Goal: Transaction & Acquisition: Purchase product/service

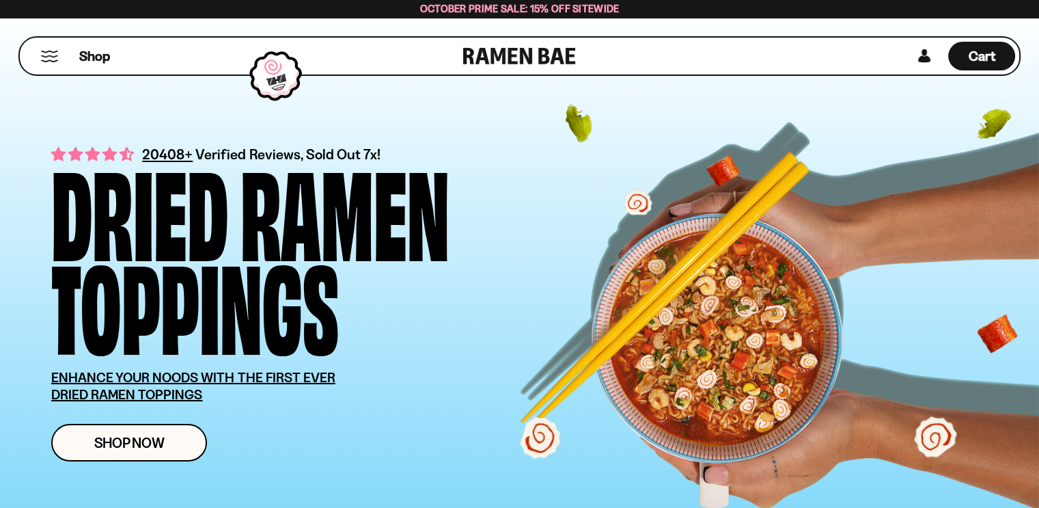
scroll to position [410, 0]
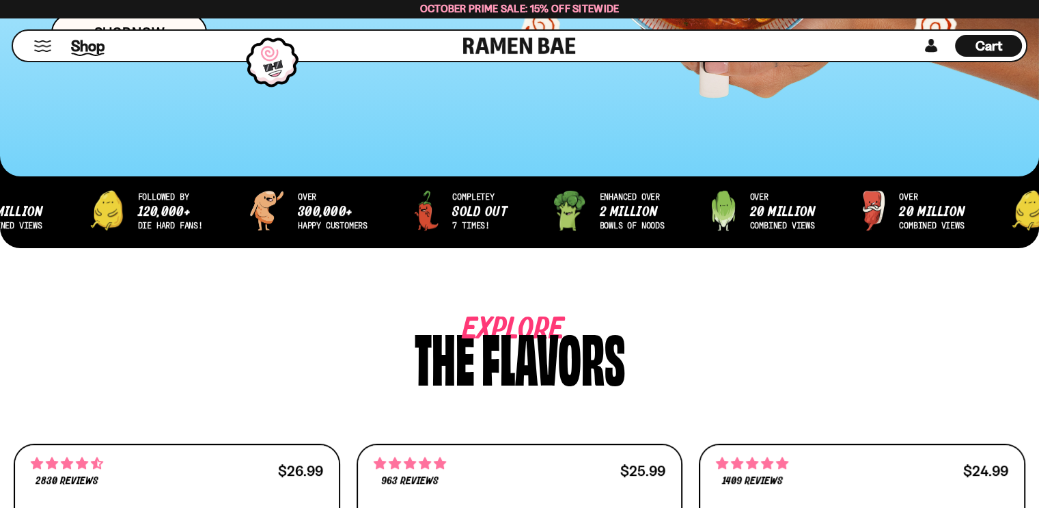
click at [81, 46] on span "Shop" at bounding box center [87, 46] width 33 height 20
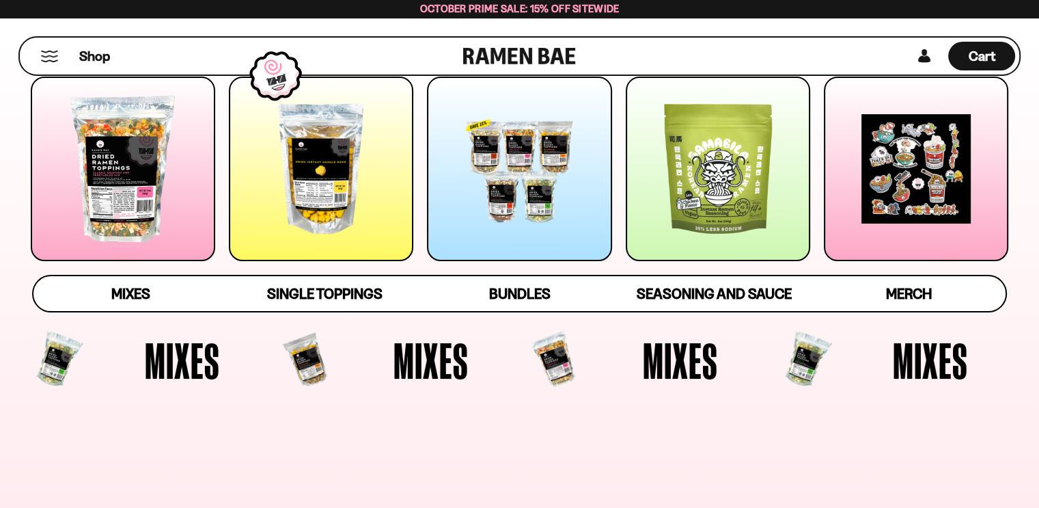
scroll to position [205, 0]
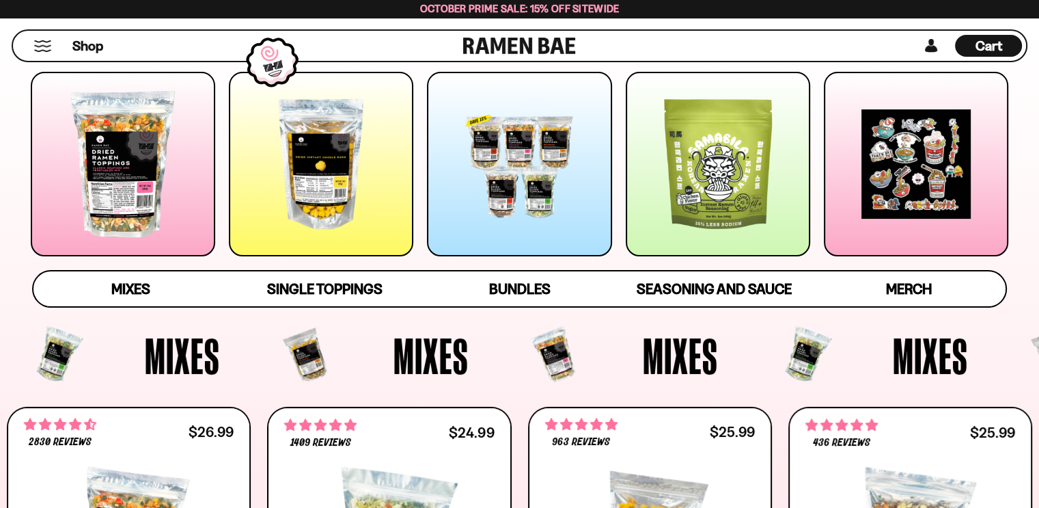
click at [87, 152] on div at bounding box center [123, 164] width 184 height 184
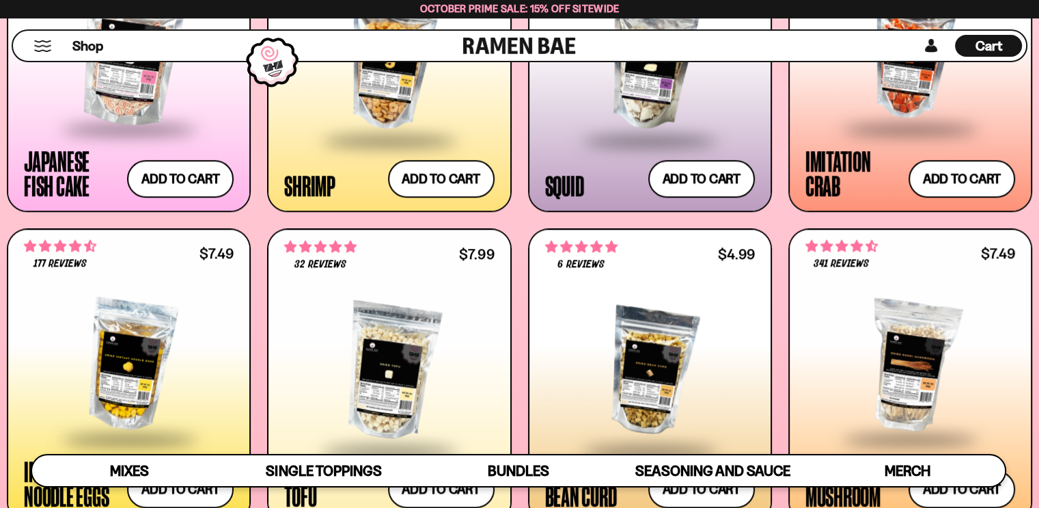
scroll to position [1281, 0]
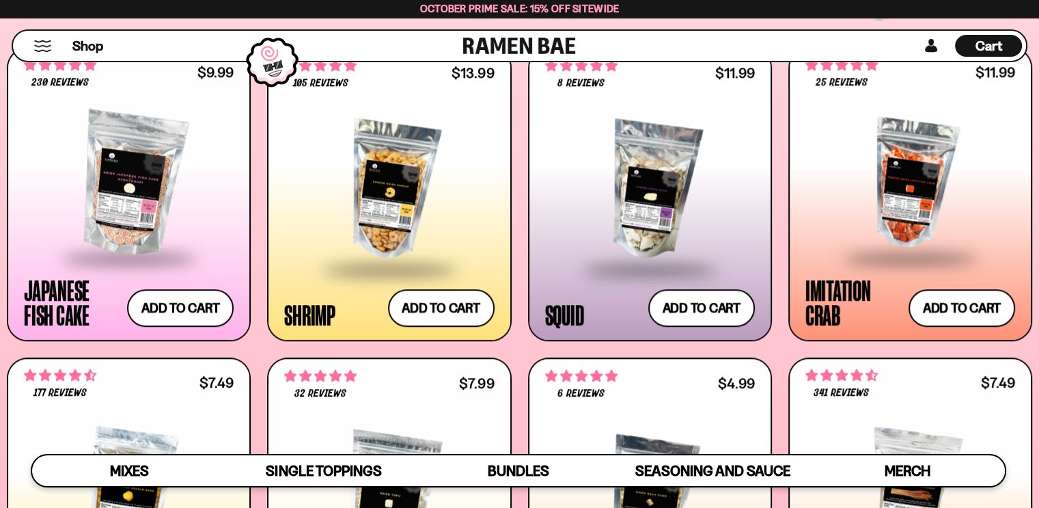
click at [639, 163] on div at bounding box center [650, 190] width 210 height 155
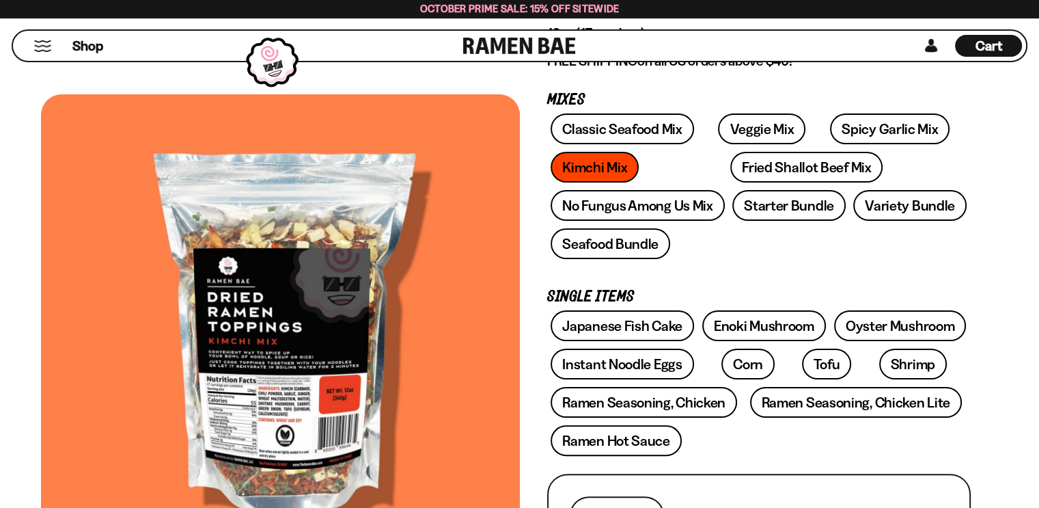
scroll to position [205, 0]
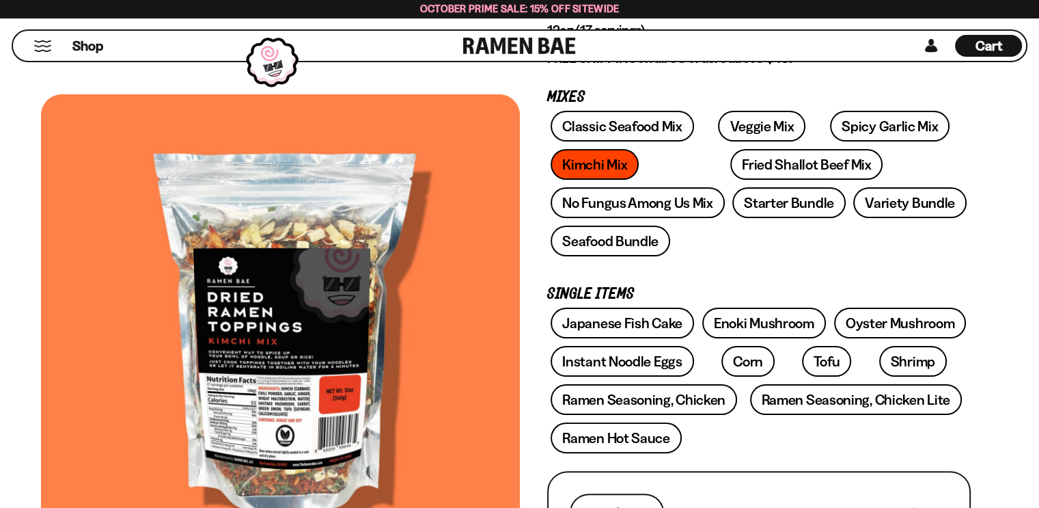
click at [265, 348] on div at bounding box center [280, 327] width 479 height 467
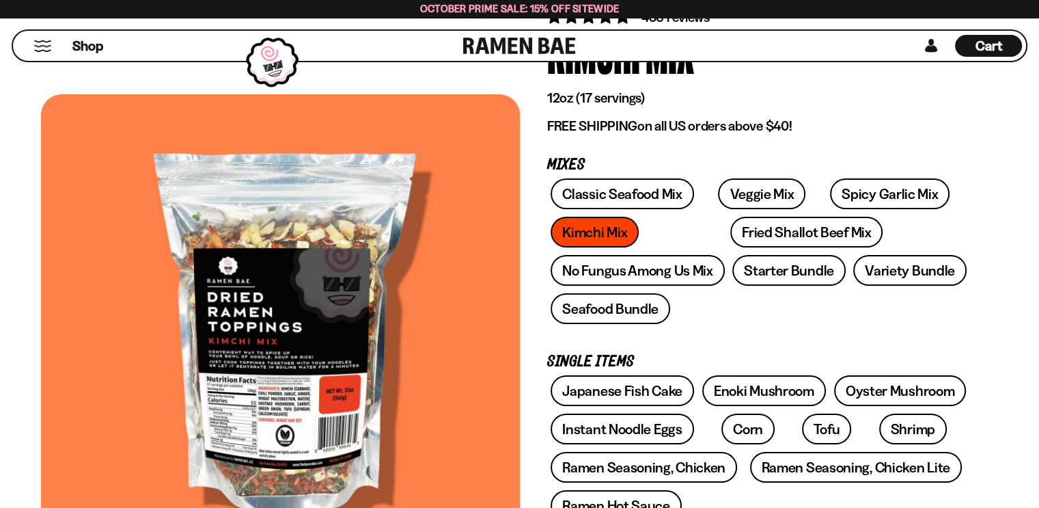
scroll to position [137, 0]
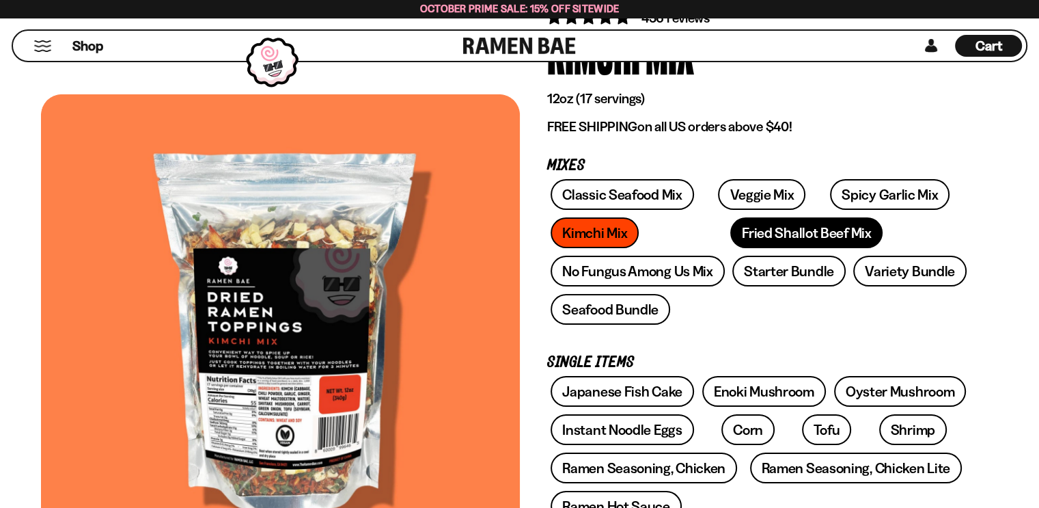
click at [730, 240] on link "Fried Shallot Beef Mix" at bounding box center [806, 232] width 152 height 31
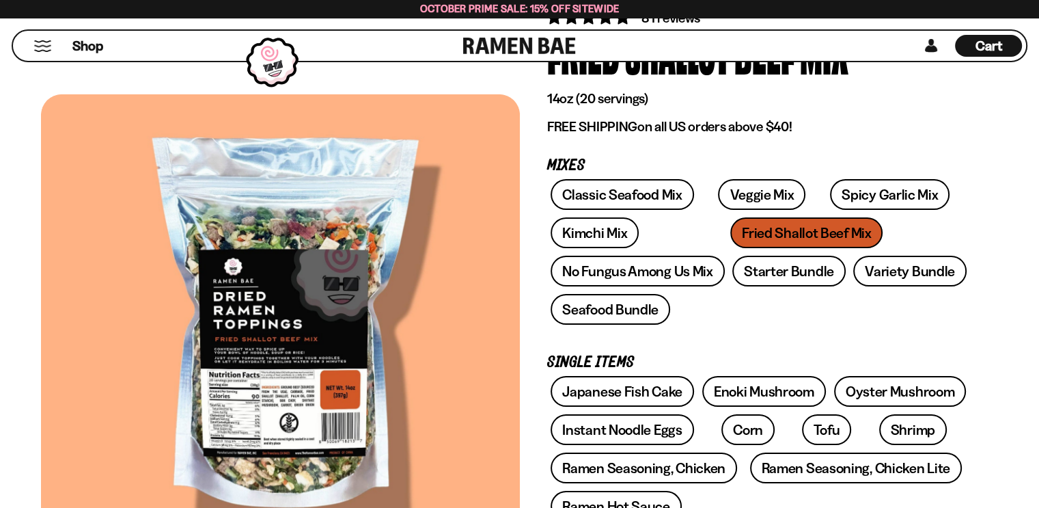
scroll to position [68, 0]
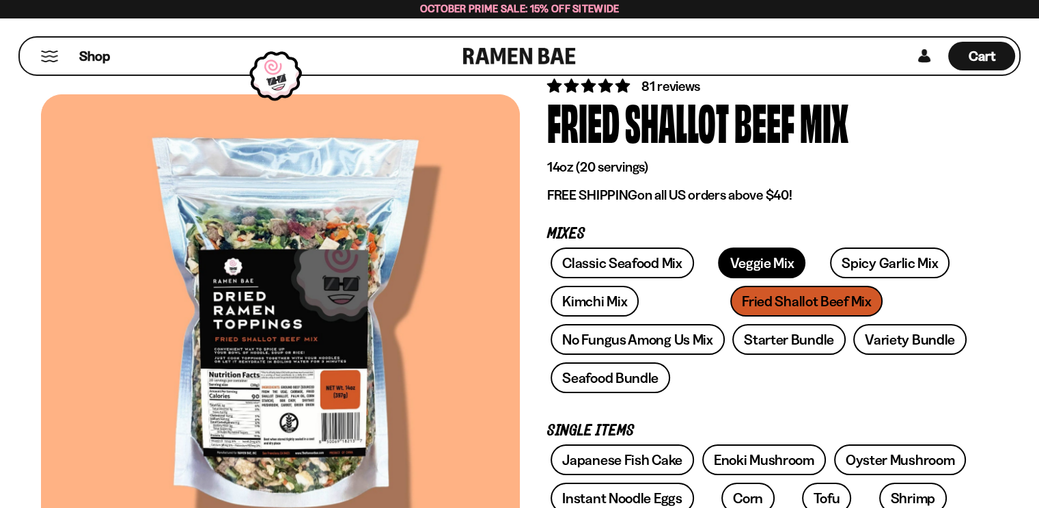
click at [730, 253] on link "Veggie Mix" at bounding box center [761, 262] width 87 height 31
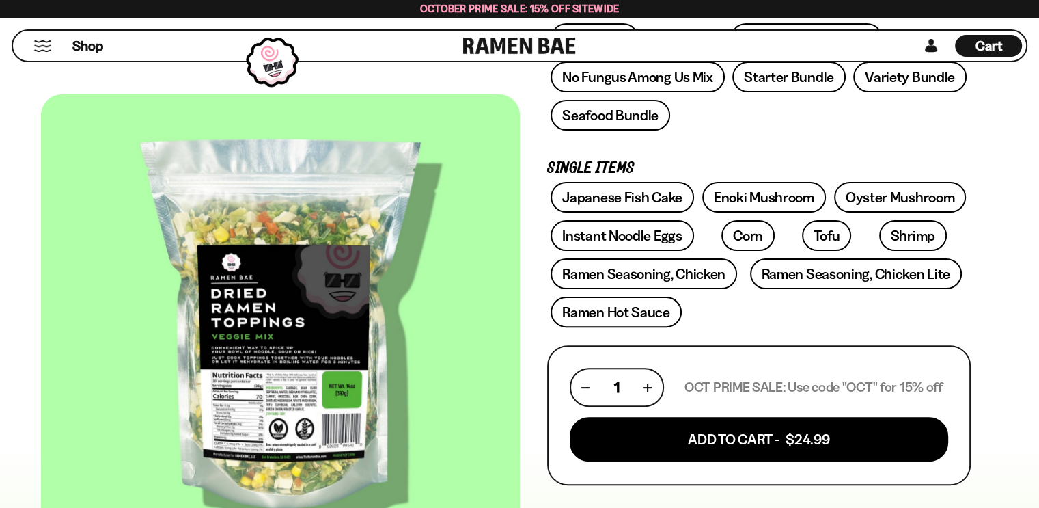
scroll to position [342, 0]
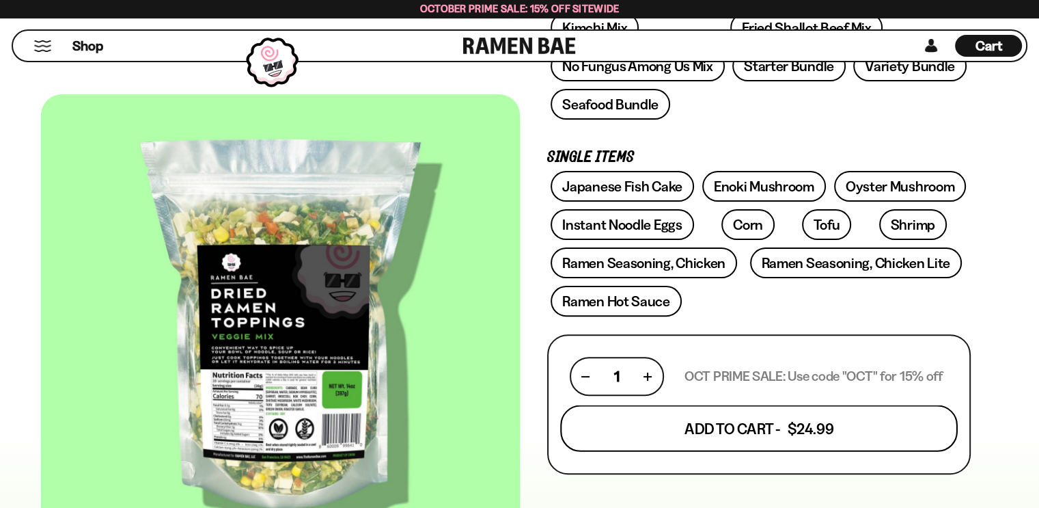
click at [790, 427] on button "Add To Cart - $24.99" at bounding box center [759, 428] width 398 height 46
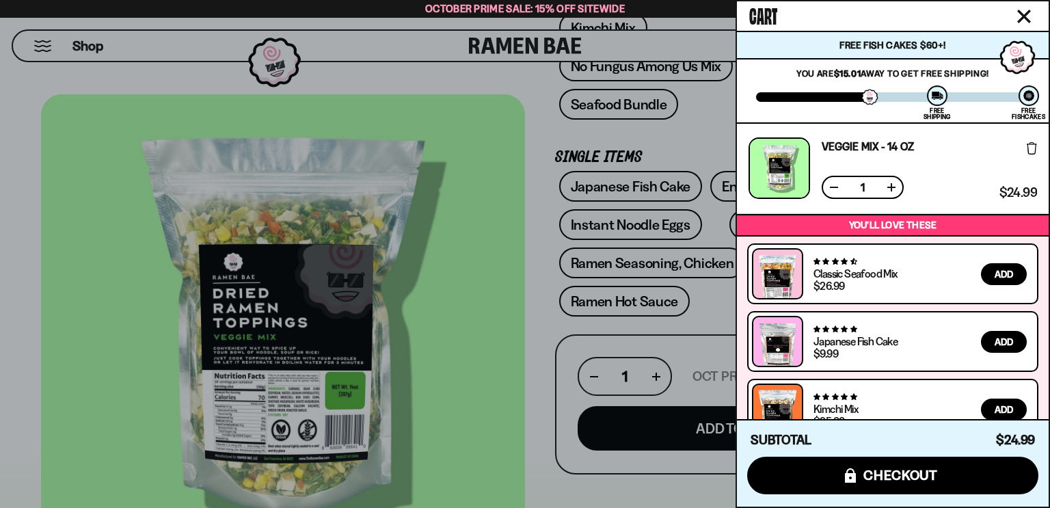
click at [1026, 11] on icon "Close cart" at bounding box center [1024, 17] width 14 height 14
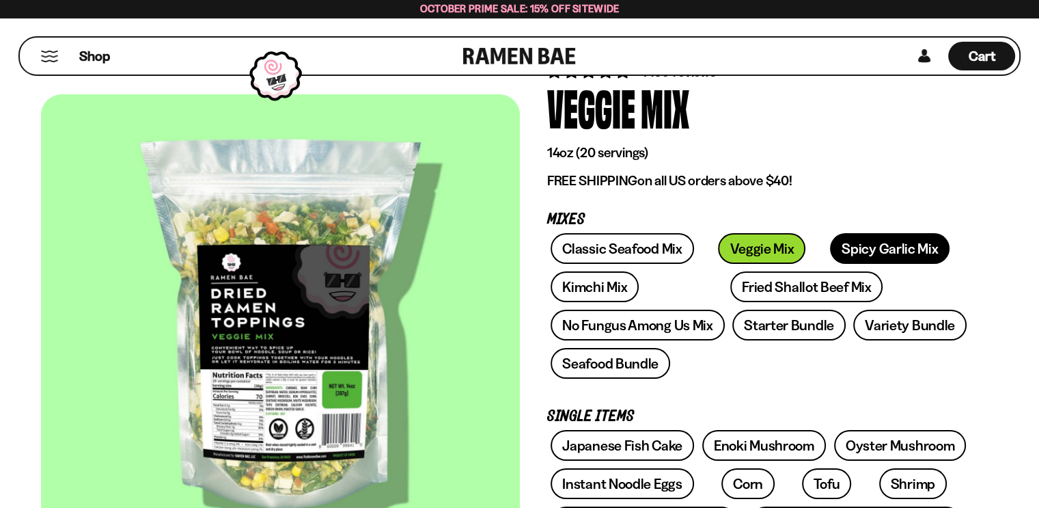
scroll to position [68, 0]
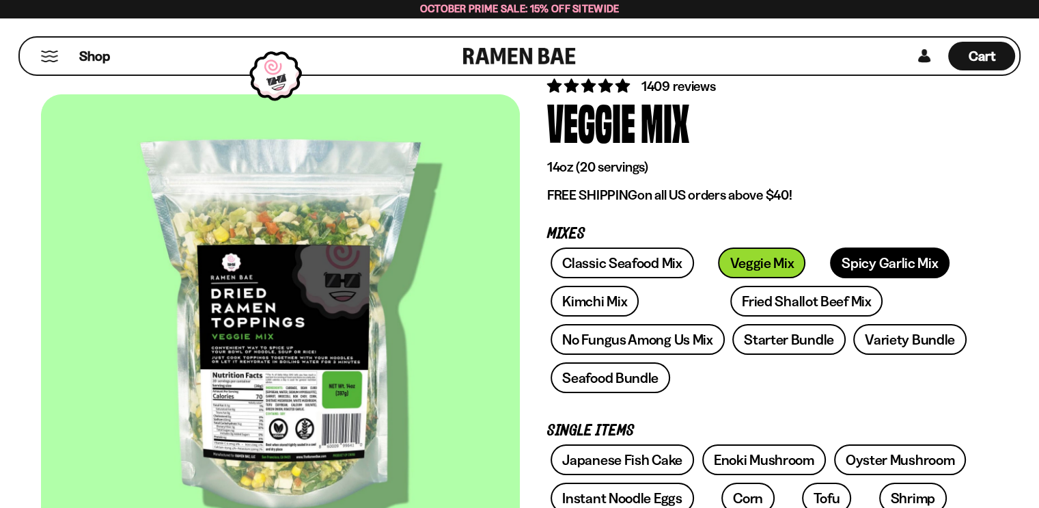
click at [864, 258] on link "Spicy Garlic Mix" at bounding box center [890, 262] width 120 height 31
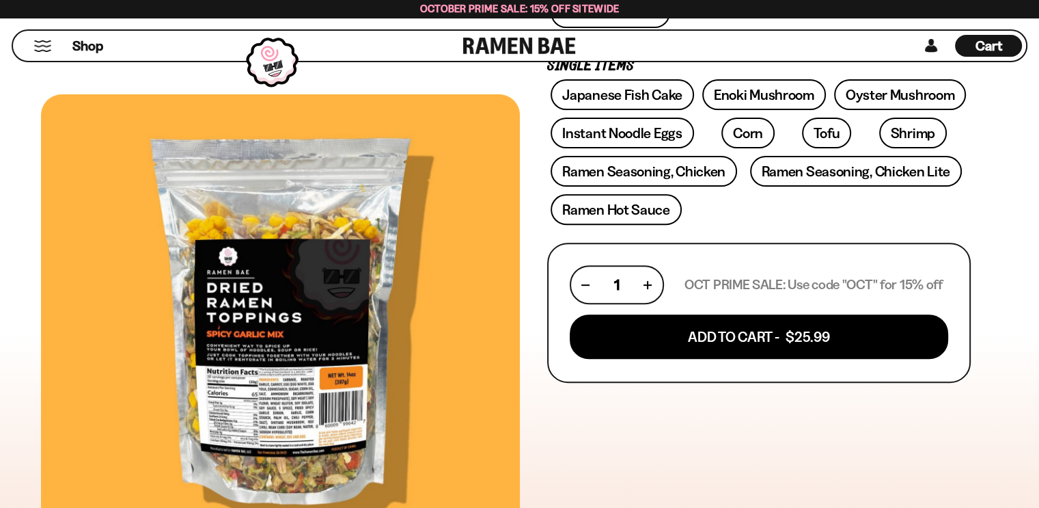
scroll to position [410, 0]
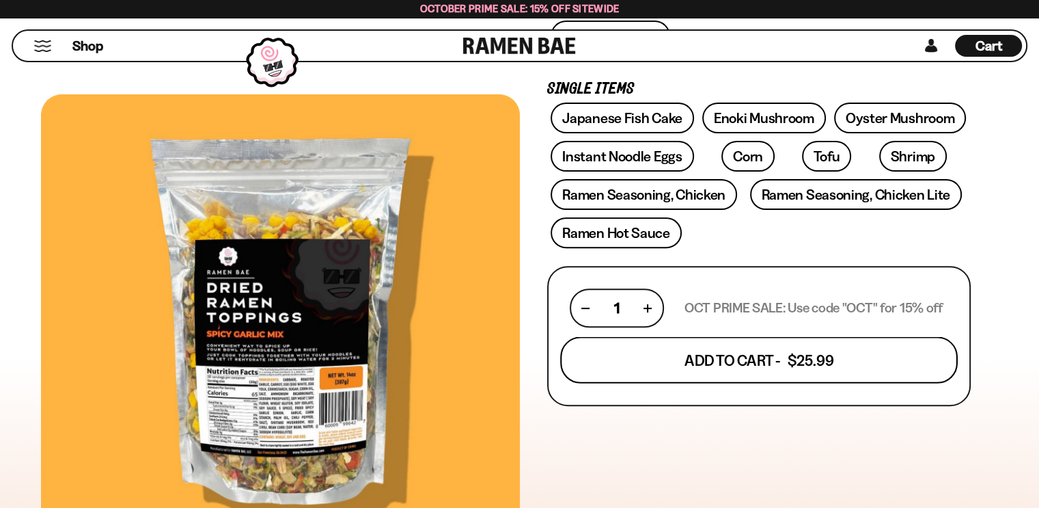
click at [765, 351] on button "Add To Cart - $25.99" at bounding box center [759, 360] width 398 height 46
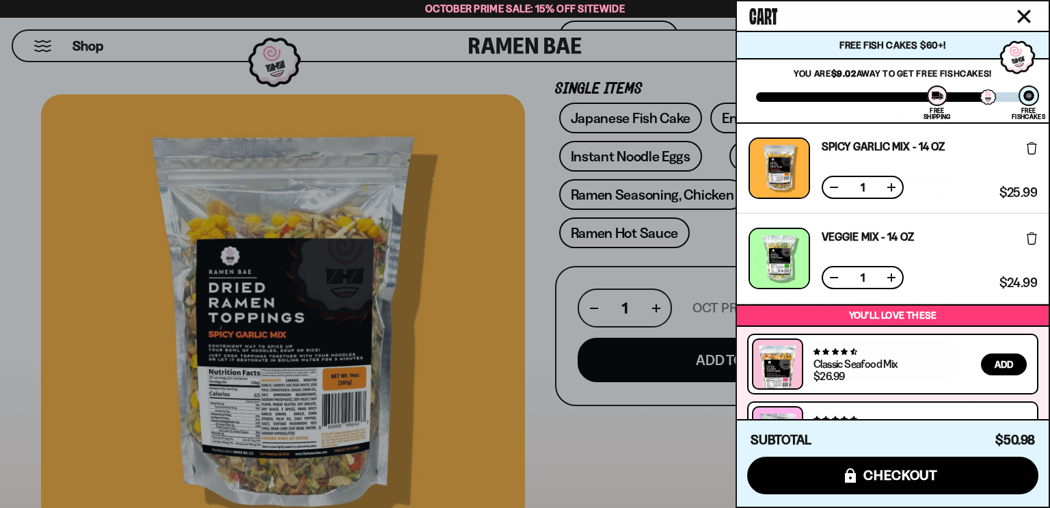
click at [1024, 13] on icon "Close cart" at bounding box center [1024, 17] width 14 height 14
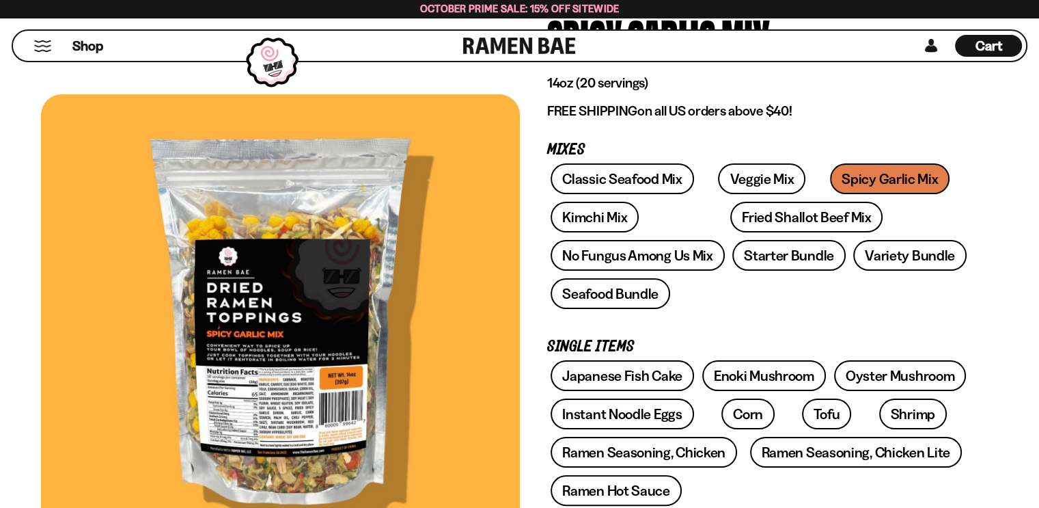
scroll to position [137, 0]
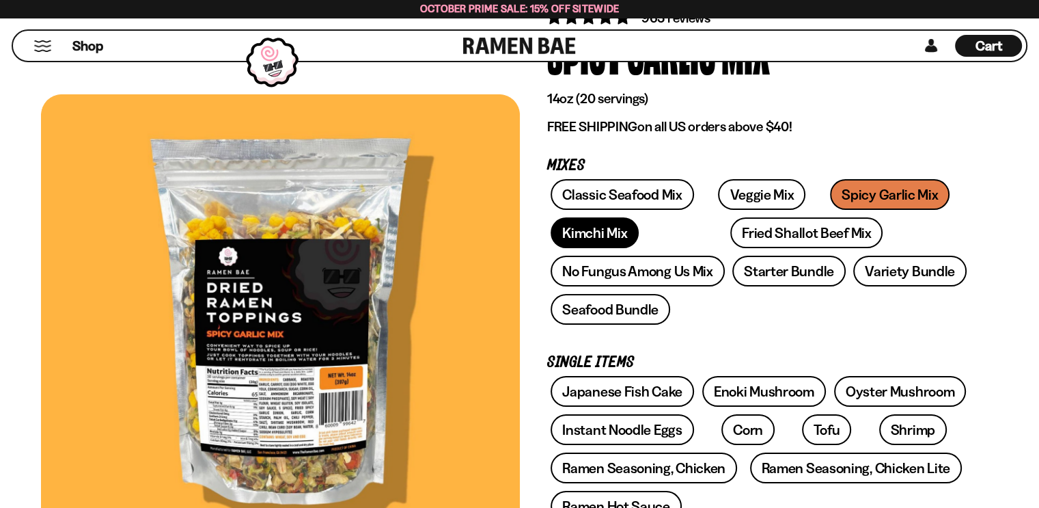
click at [605, 234] on link "Kimchi Mix" at bounding box center [595, 232] width 88 height 31
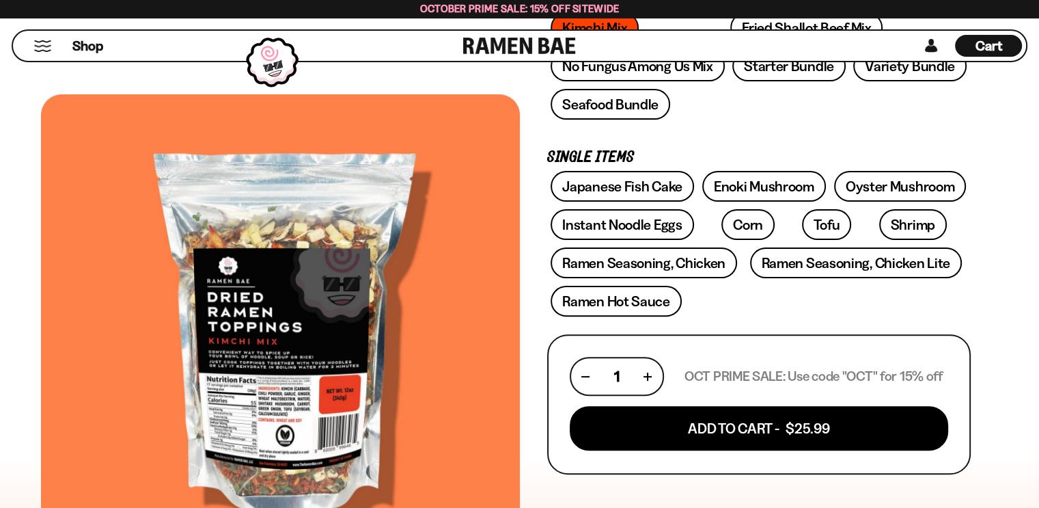
scroll to position [478, 0]
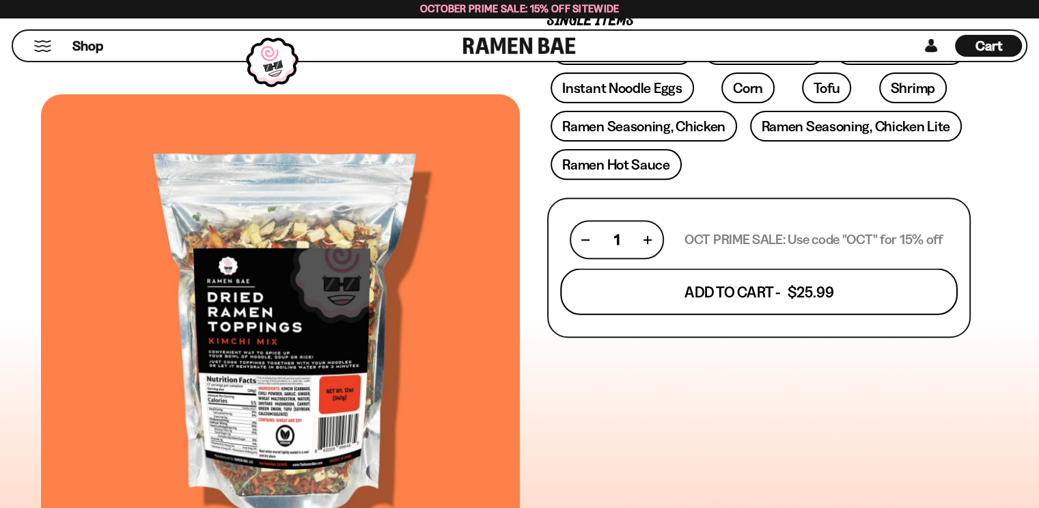
click at [769, 289] on button "Add To Cart - $25.99" at bounding box center [759, 292] width 398 height 46
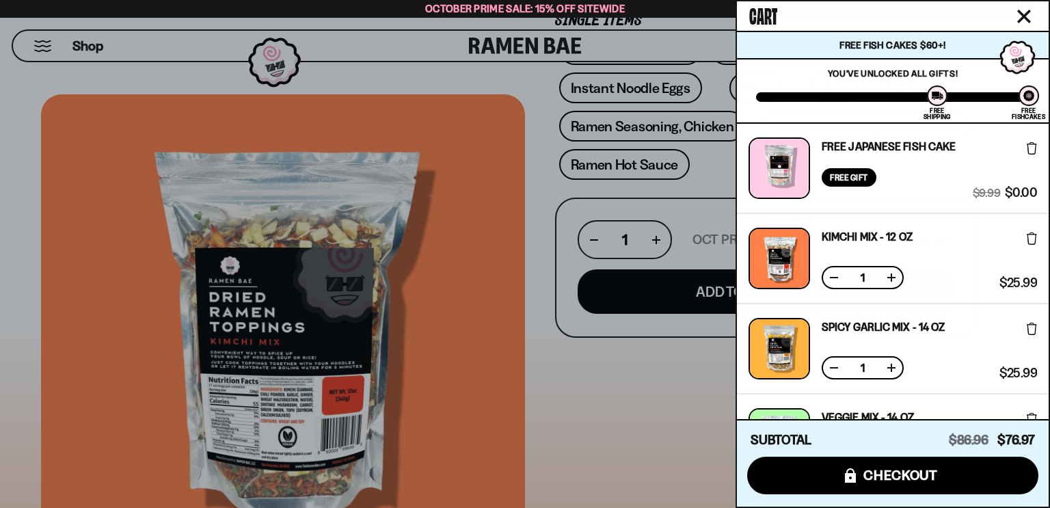
click at [1027, 19] on icon "Close cart" at bounding box center [1023, 16] width 12 height 12
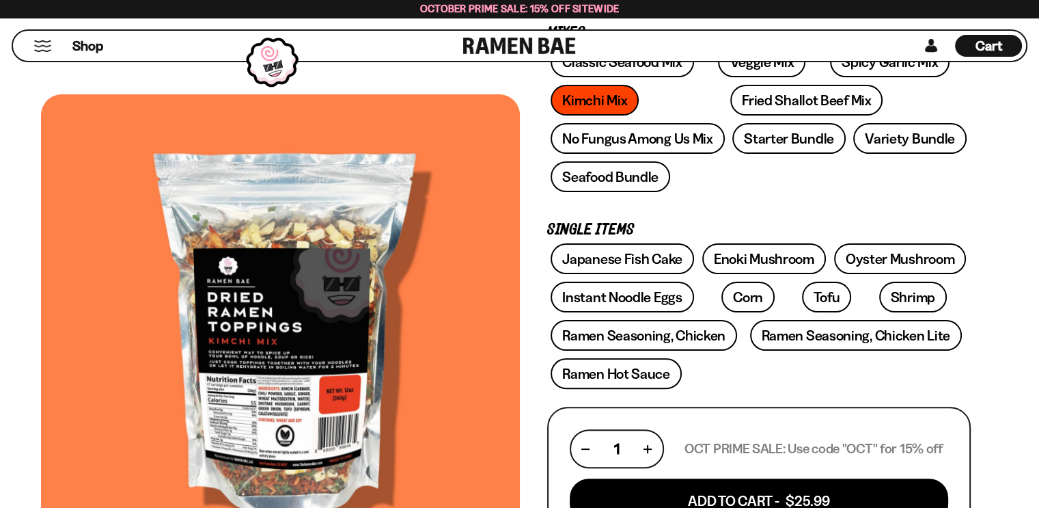
scroll to position [205, 0]
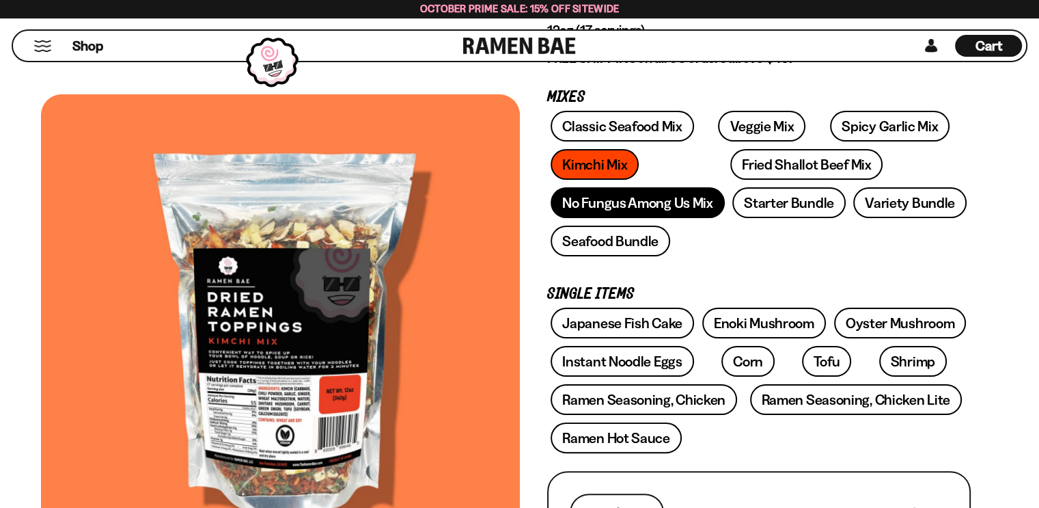
click at [663, 196] on link "No Fungus Among Us Mix" at bounding box center [638, 202] width 174 height 31
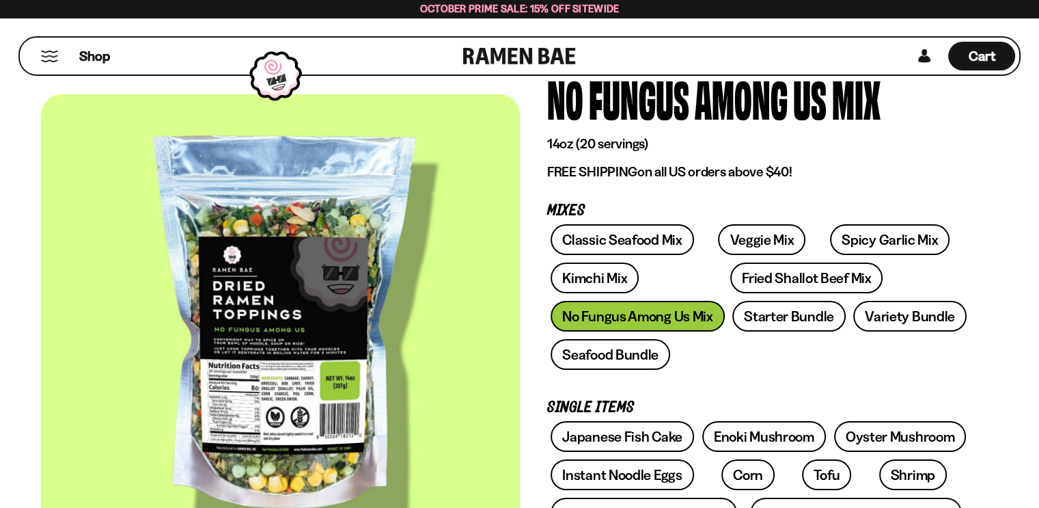
scroll to position [68, 0]
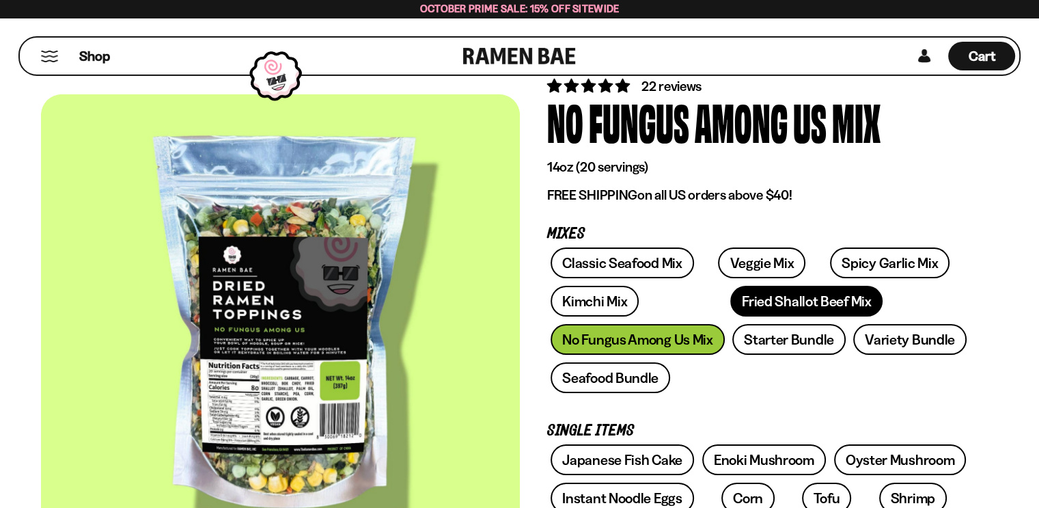
click at [750, 299] on link "Fried Shallot Beef Mix" at bounding box center [806, 301] width 152 height 31
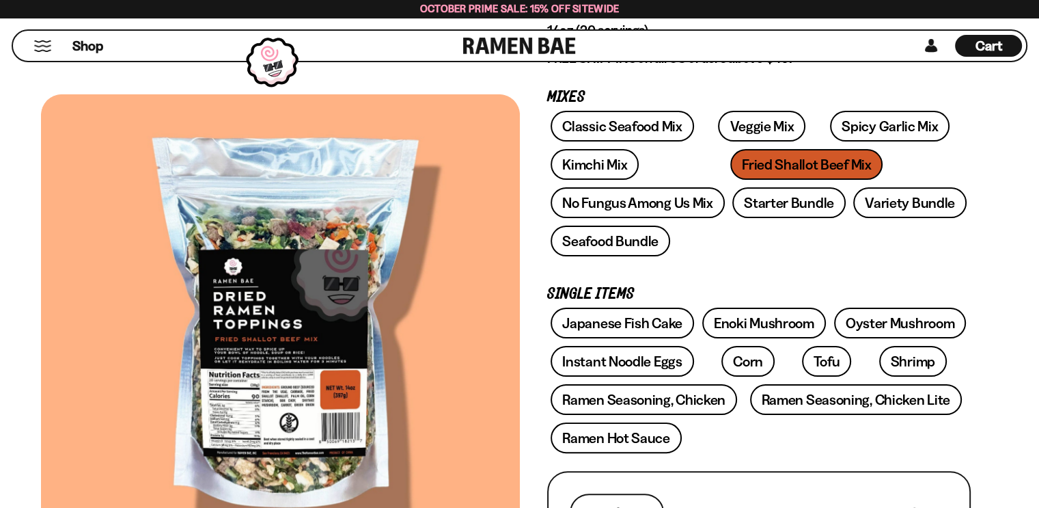
scroll to position [478, 0]
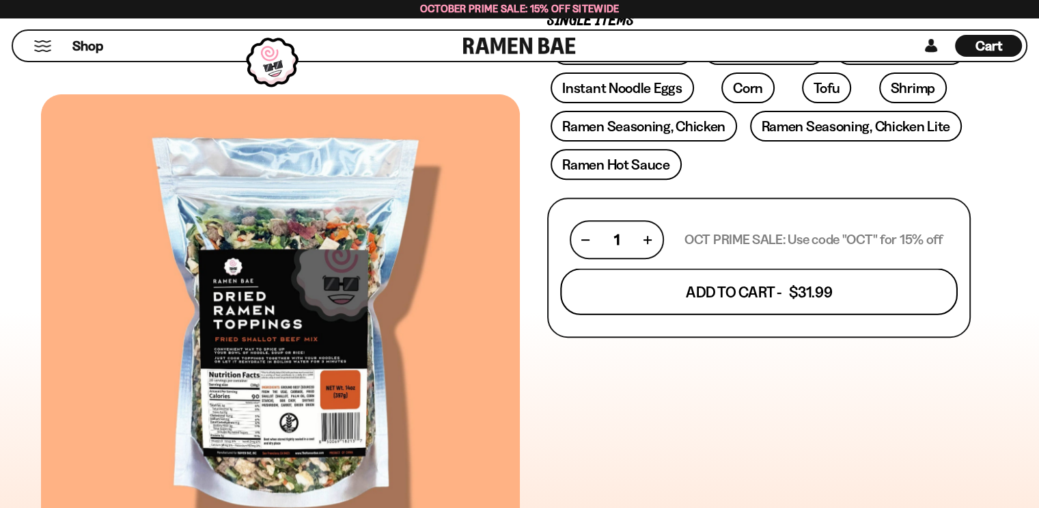
click at [784, 292] on button "Add To Cart - $31.99" at bounding box center [759, 292] width 398 height 46
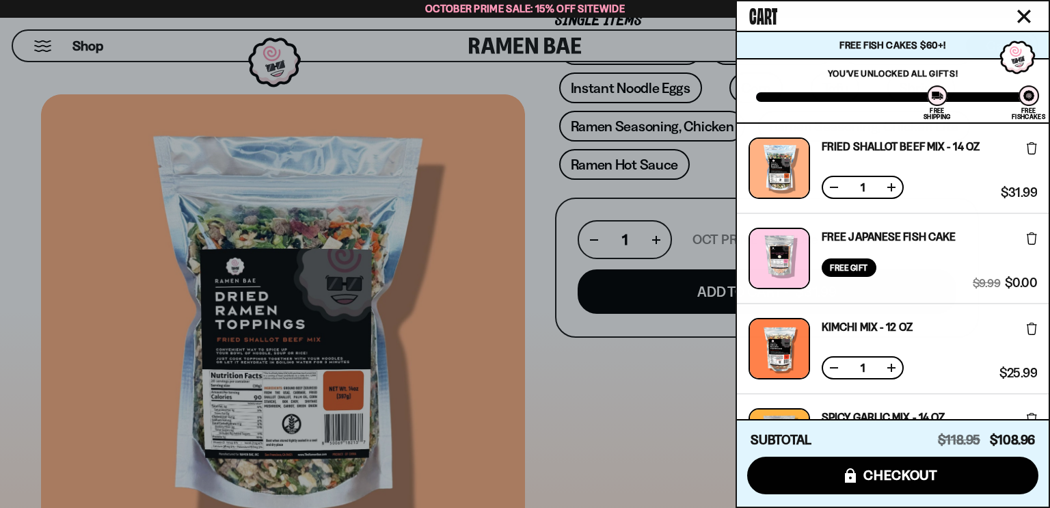
click at [1020, 16] on icon "Close cart" at bounding box center [1024, 17] width 14 height 14
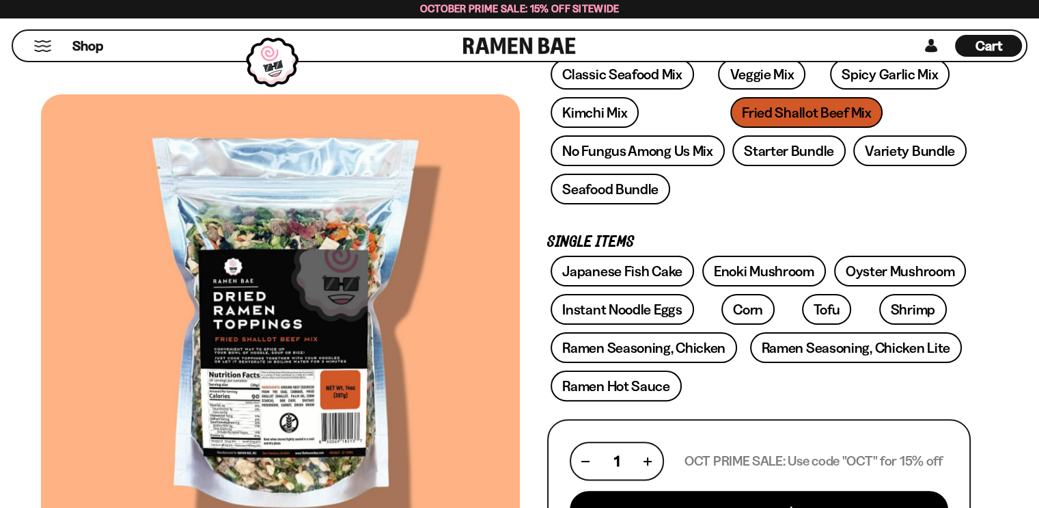
scroll to position [205, 0]
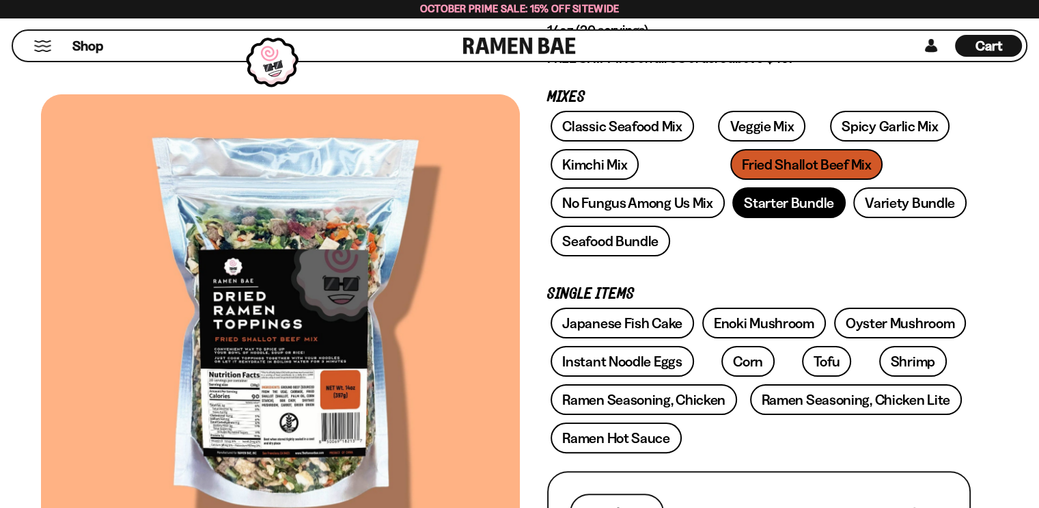
click at [797, 196] on link "Starter Bundle" at bounding box center [788, 202] width 113 height 31
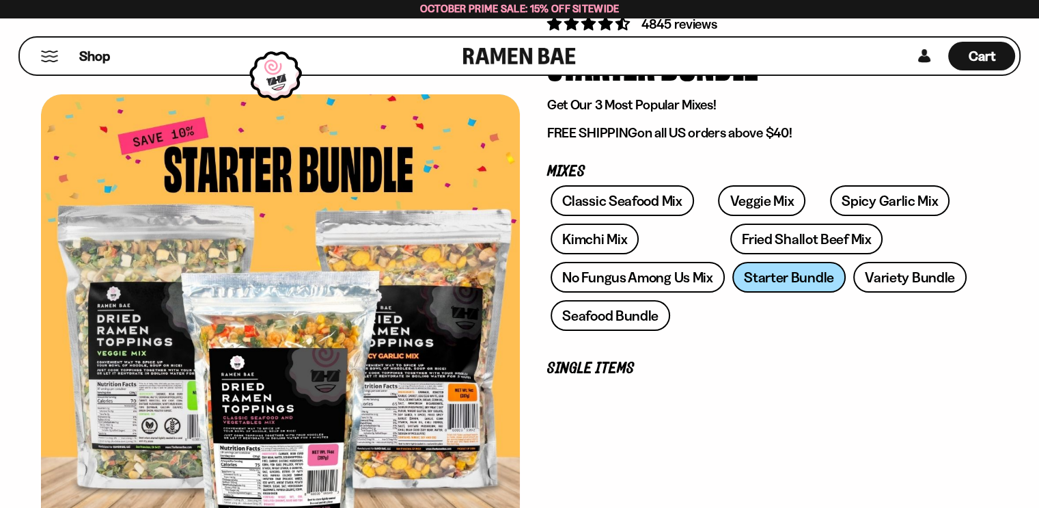
scroll to position [137, 0]
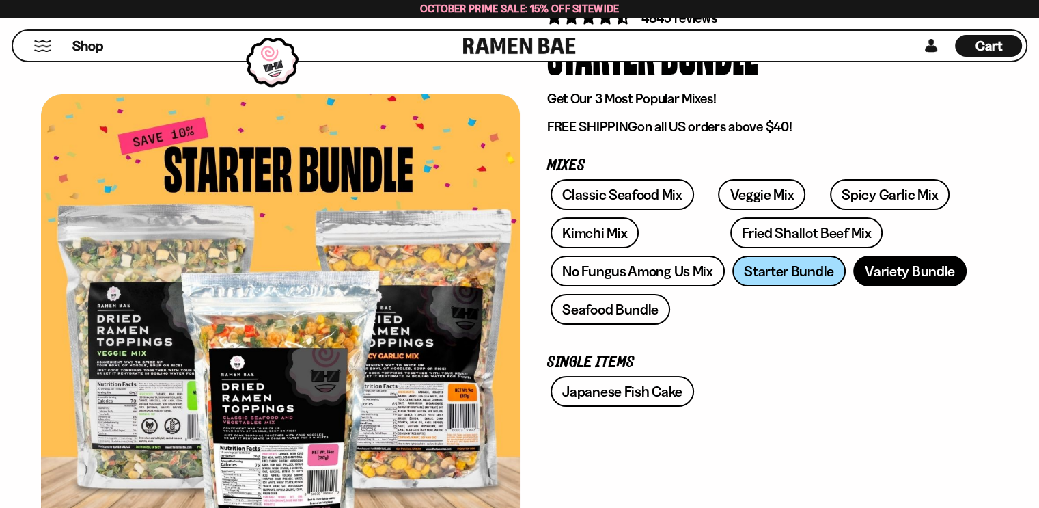
click at [901, 284] on link "Variety Bundle" at bounding box center [909, 271] width 113 height 31
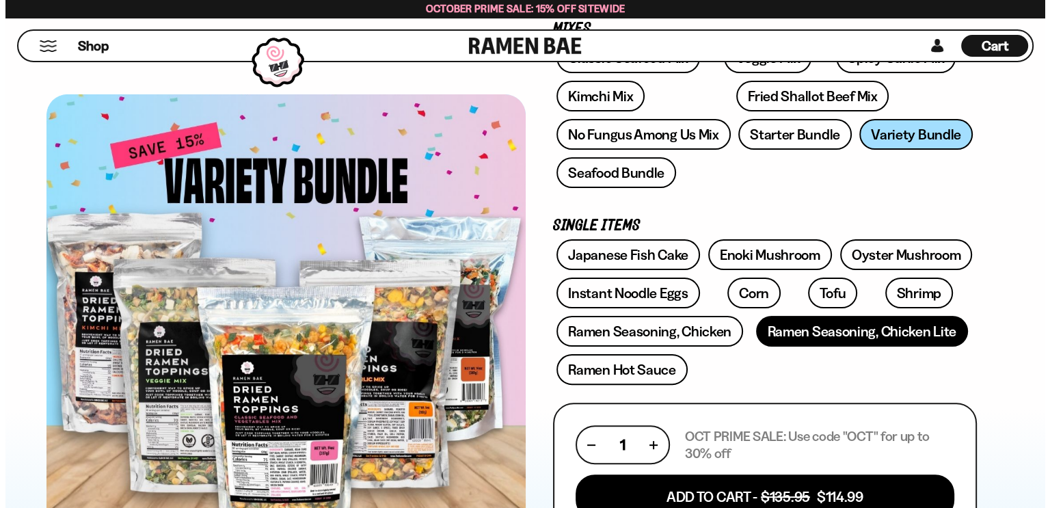
scroll to position [478, 0]
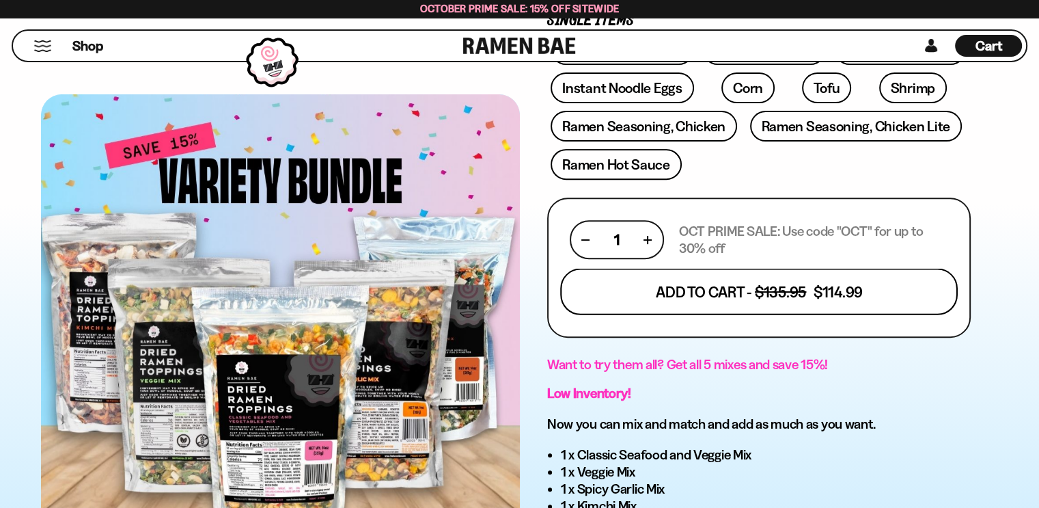
click at [754, 275] on button "Add To Cart - $135.95 $114.99" at bounding box center [759, 292] width 398 height 46
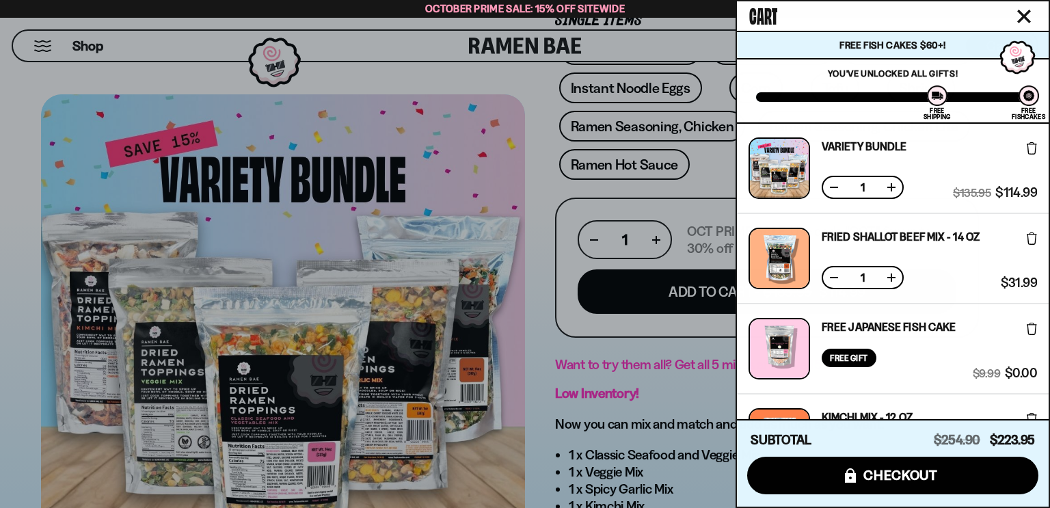
click at [1027, 232] on icon at bounding box center [1031, 238] width 10 height 12
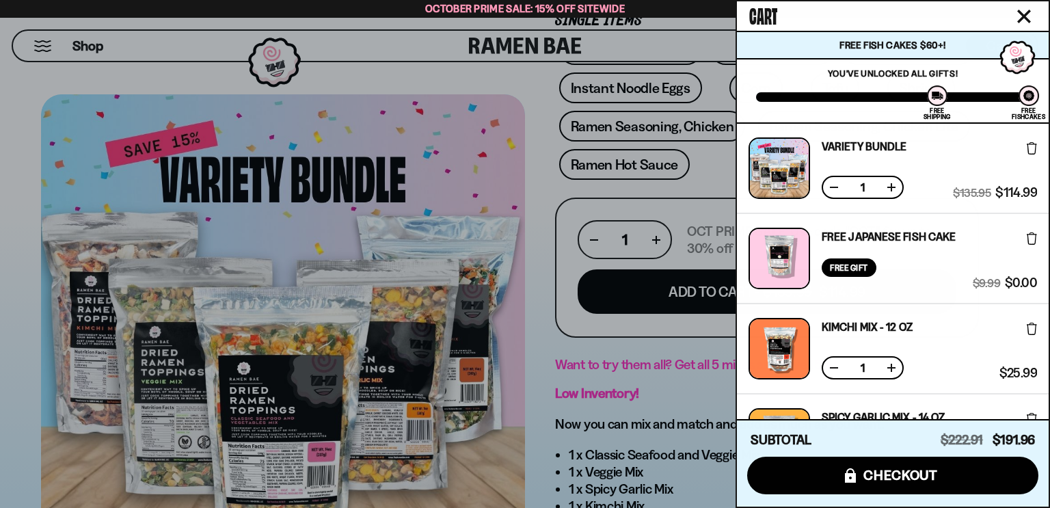
click at [1028, 326] on icon at bounding box center [1031, 329] width 10 height 12
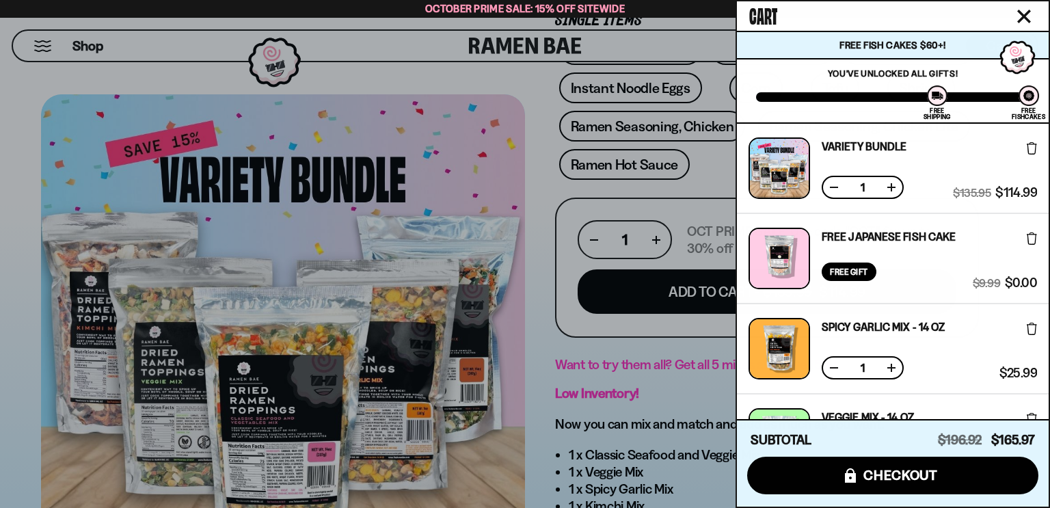
scroll to position [69, 0]
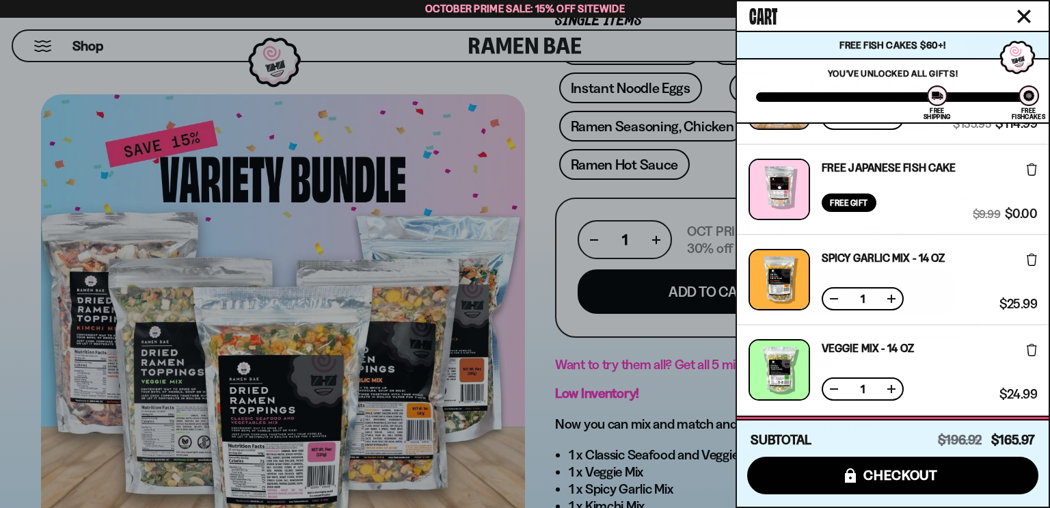
click at [1027, 253] on icon at bounding box center [1031, 259] width 10 height 12
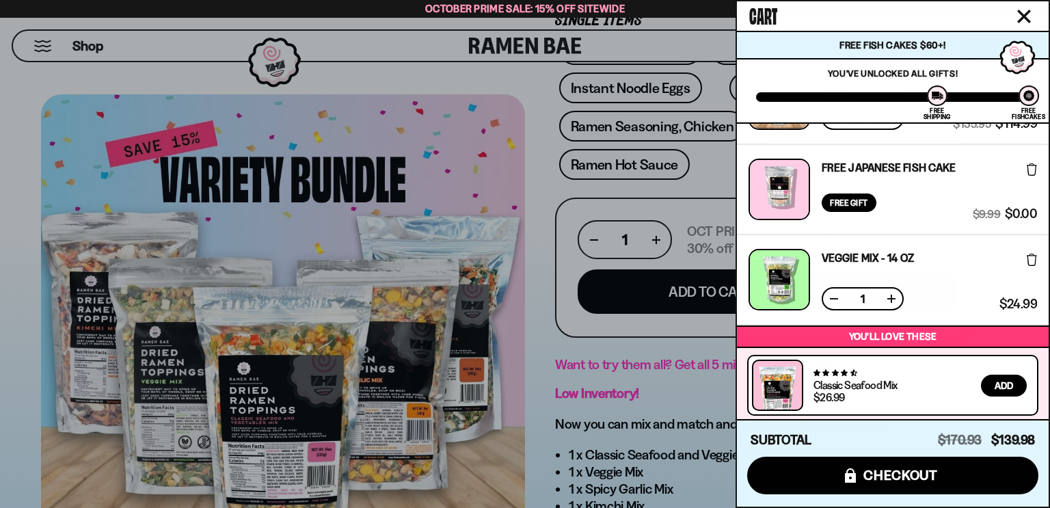
click at [1030, 255] on icon at bounding box center [1031, 259] width 10 height 12
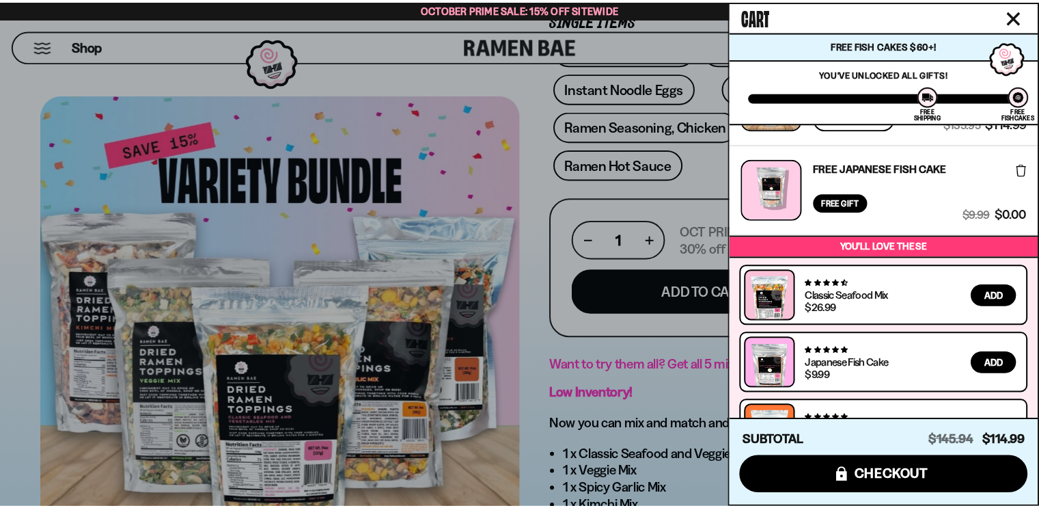
scroll to position [0, 0]
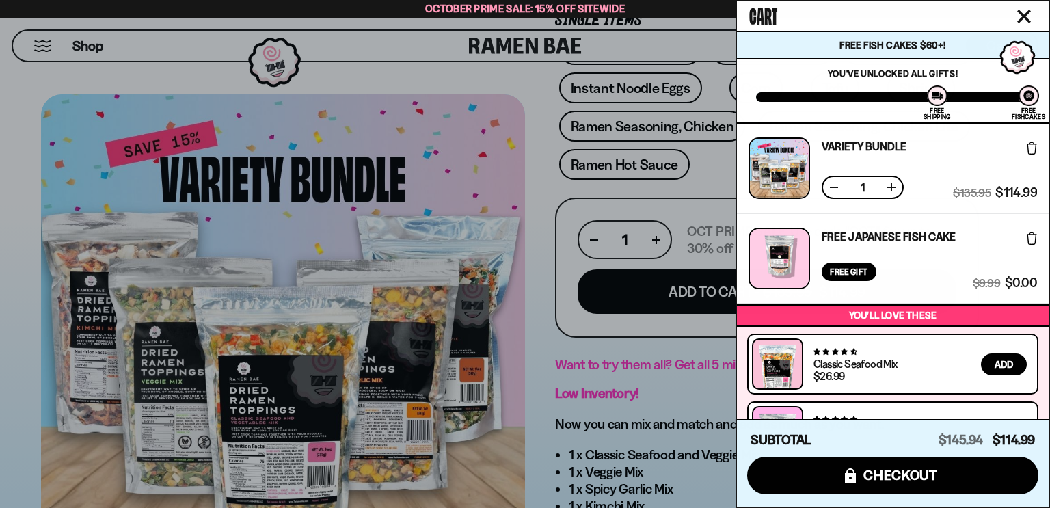
click at [655, 385] on div at bounding box center [525, 254] width 1050 height 508
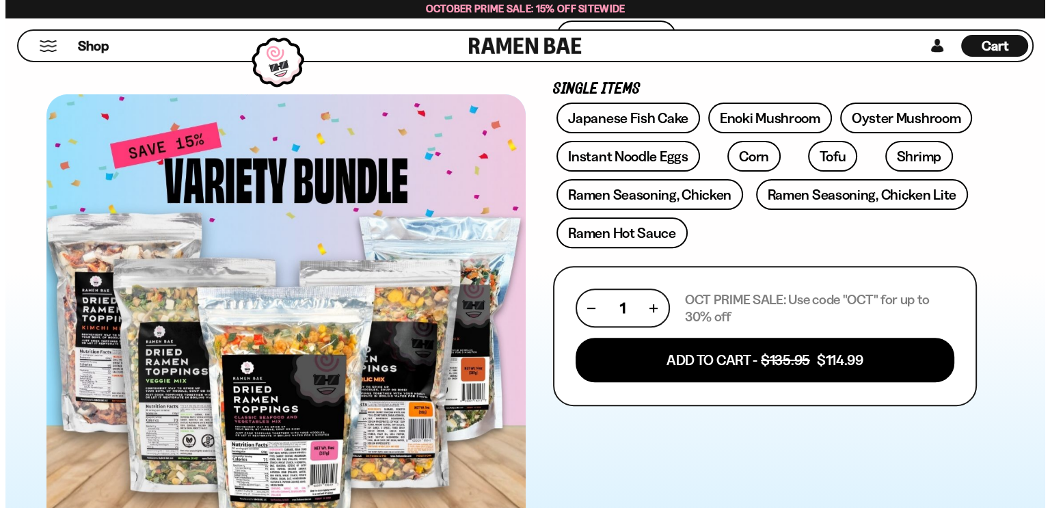
scroll to position [137, 0]
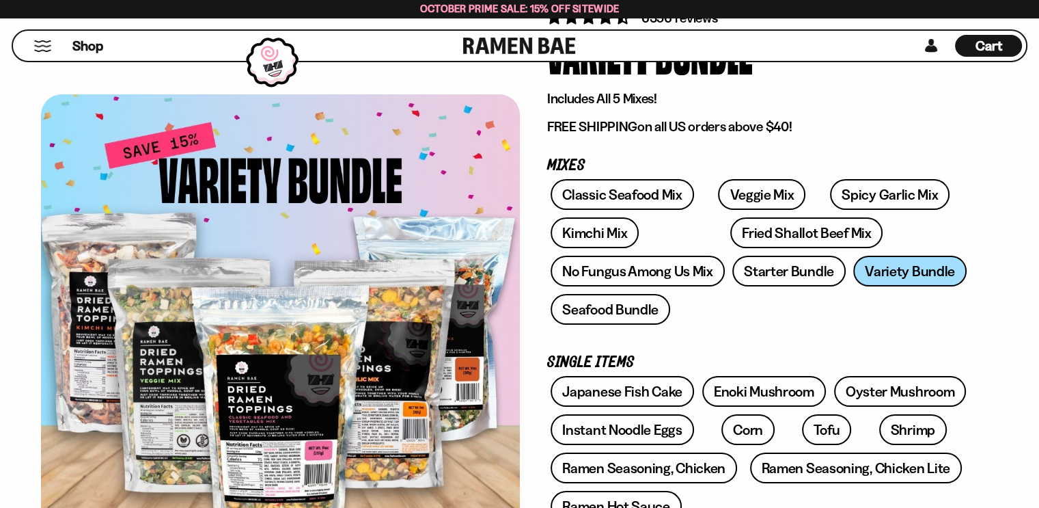
click at [1003, 46] on div "Cart D0381C2F-513E-4F90-8A41-6F0A75DCBAAA" at bounding box center [988, 46] width 67 height 22
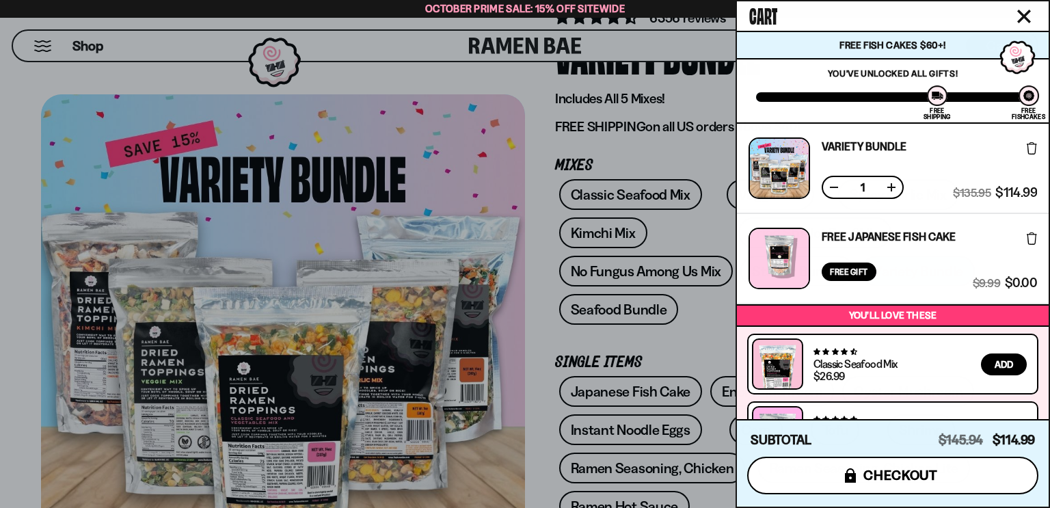
click at [905, 474] on span "checkout" at bounding box center [900, 474] width 74 height 15
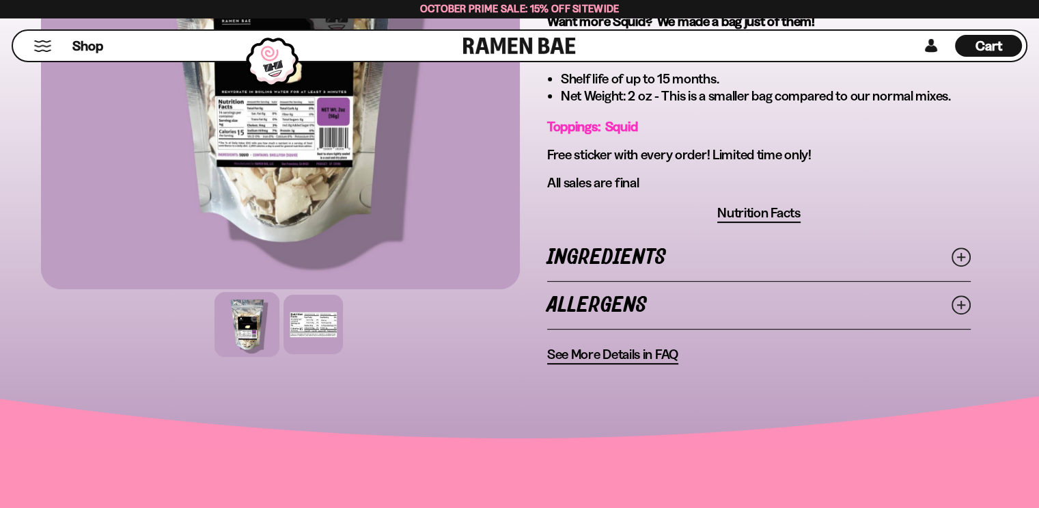
scroll to position [547, 0]
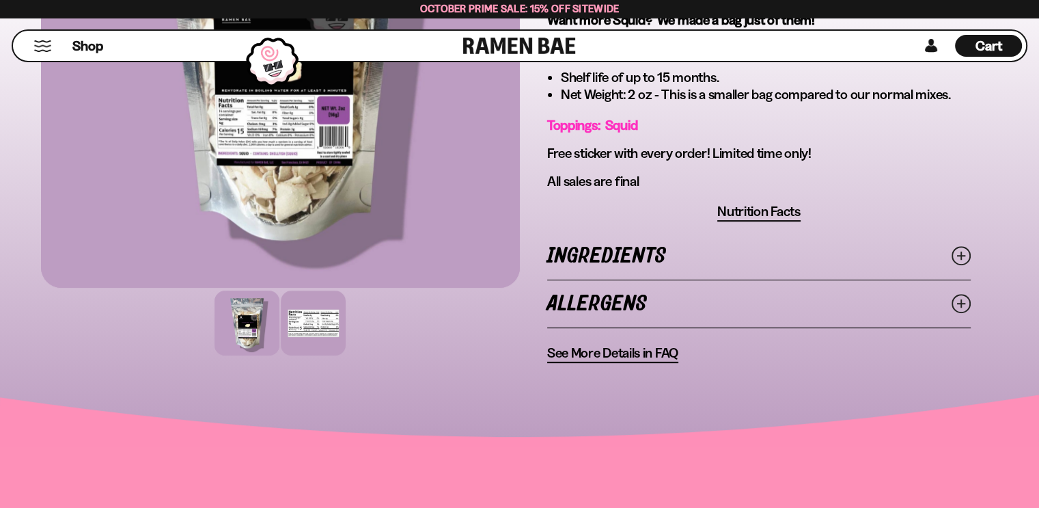
click at [297, 317] on div at bounding box center [313, 322] width 65 height 65
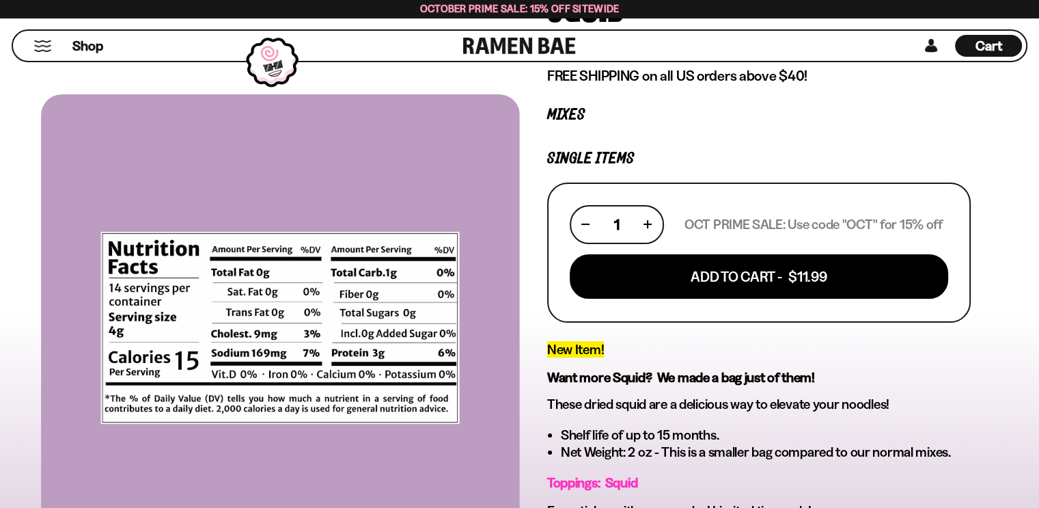
scroll to position [410, 0]
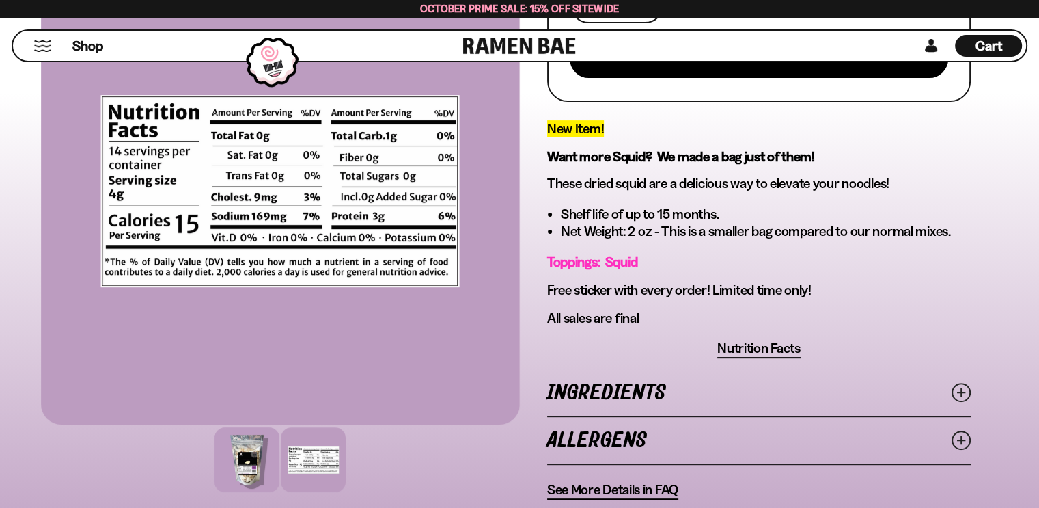
click at [243, 452] on div at bounding box center [247, 459] width 65 height 65
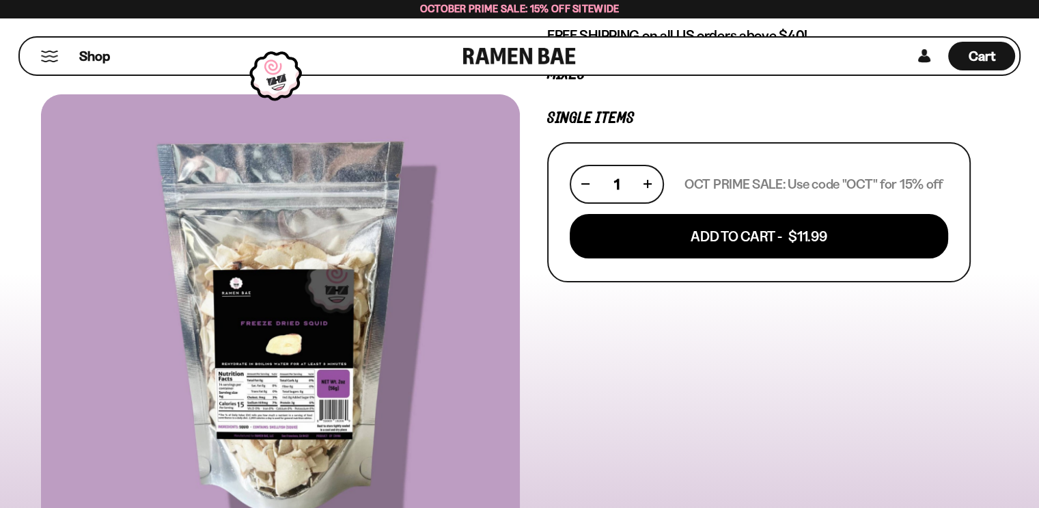
scroll to position [0, 0]
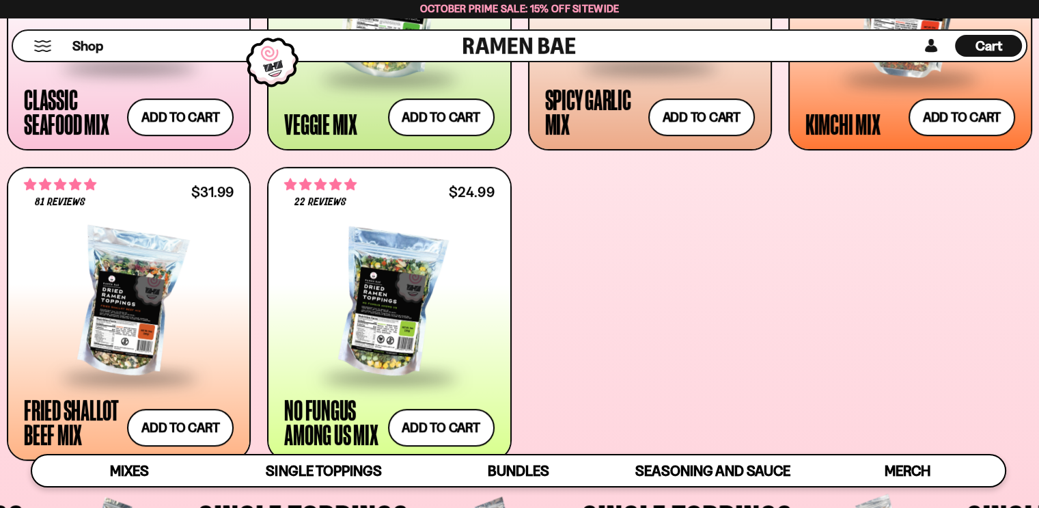
scroll to position [735, 0]
